Goal: Find specific page/section

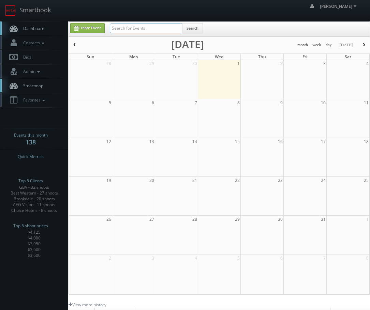
drag, startPoint x: 0, startPoint y: 0, endPoint x: 121, endPoint y: 31, distance: 125.2
click at [121, 31] on input "text" at bounding box center [146, 29] width 73 height 10
type input "se"
click at [22, 47] on link "Contacts" at bounding box center [34, 43] width 68 height 14
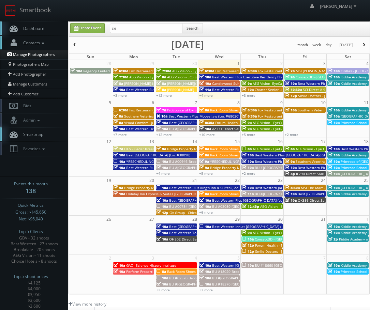
click at [42, 56] on link "Manage Photographers" at bounding box center [34, 55] width 68 height 10
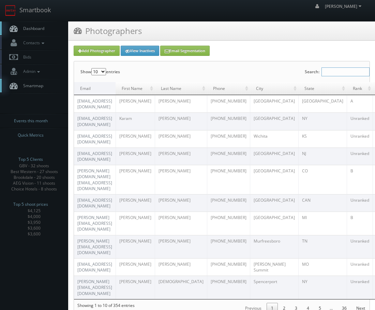
click at [335, 76] on input "Search:" at bounding box center [346, 72] width 48 height 9
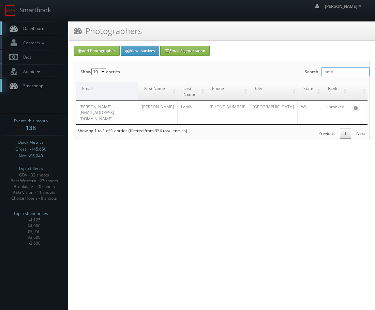
type input "lamb"
drag, startPoint x: 134, startPoint y: 109, endPoint x: 80, endPoint y: 111, distance: 54.6
click at [80, 111] on td "sean@seanlambphoto.com" at bounding box center [107, 112] width 62 height 23
copy link "sean@seanlambphoto.com"
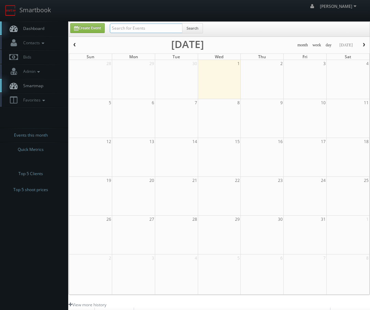
click at [124, 27] on input "text" at bounding box center [146, 29] width 73 height 10
type input "sean lamb"
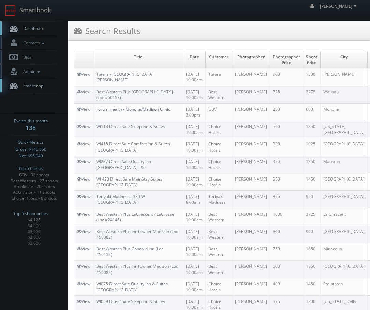
click at [118, 112] on link "Forum Health - Monona/Madison Clinic" at bounding box center [133, 109] width 74 height 6
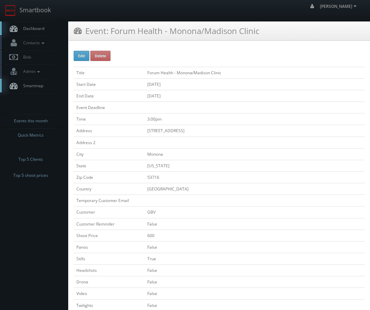
drag, startPoint x: 103, startPoint y: 118, endPoint x: 234, endPoint y: 68, distance: 140.6
click at [234, 68] on td "Forum Health - Monona/Madison Clinic" at bounding box center [255, 73] width 220 height 12
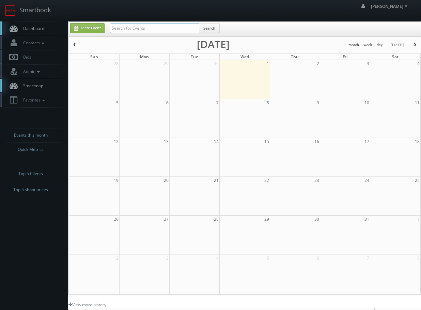
click at [145, 27] on input "text" at bounding box center [155, 29] width 90 height 10
type input "primrose"
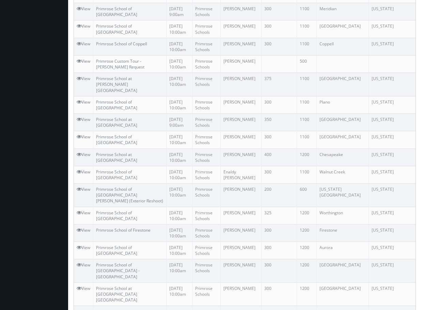
scroll to position [655, 0]
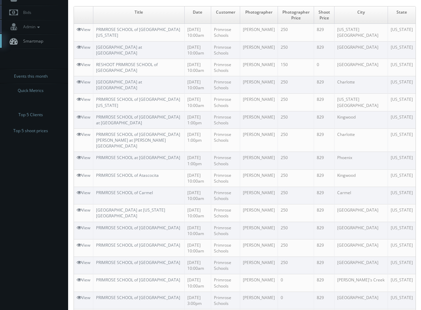
scroll to position [78, 0]
